Goal: Transaction & Acquisition: Purchase product/service

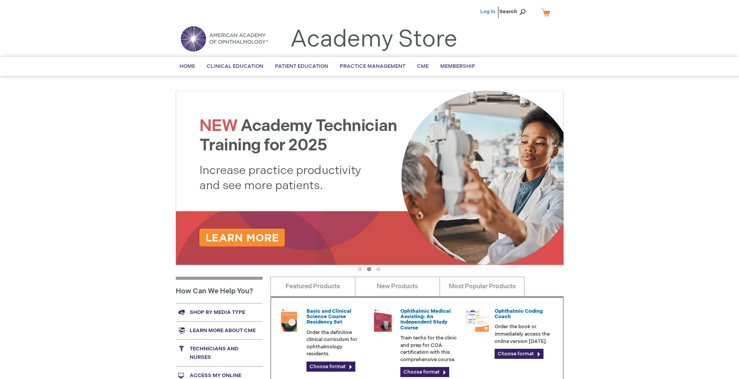
click at [488, 12] on link "Log In" at bounding box center [487, 12] width 15 height 6
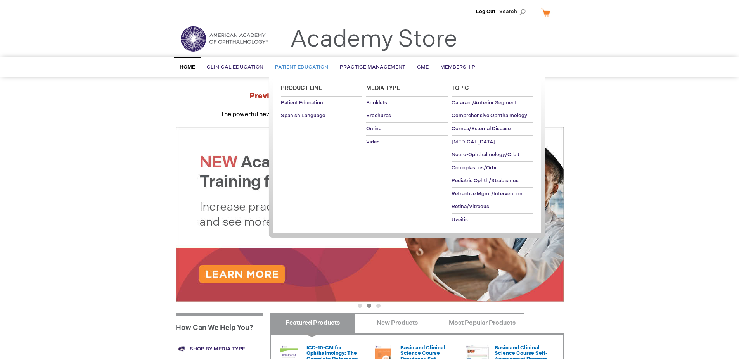
click at [299, 67] on span "Patient Education" at bounding box center [301, 67] width 53 height 6
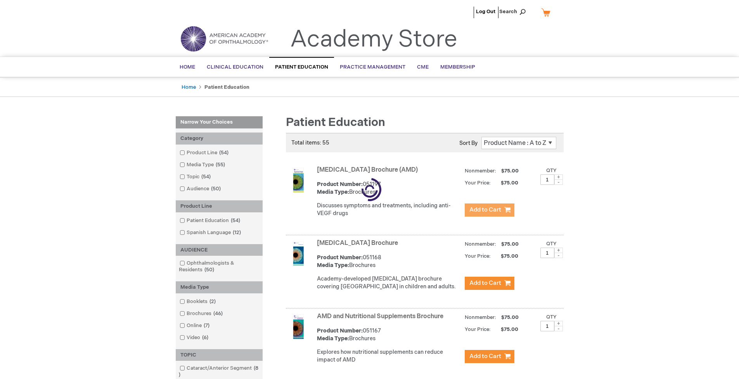
click at [489, 210] on span "Add to Cart" at bounding box center [485, 209] width 32 height 7
